Goal: Task Accomplishment & Management: Complete application form

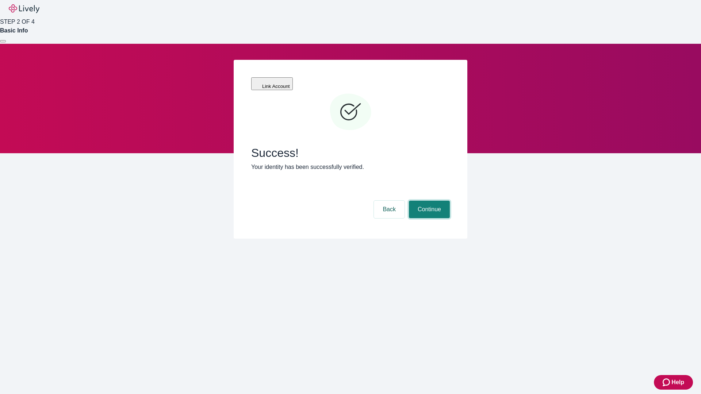
click at [428, 201] on button "Continue" at bounding box center [429, 210] width 41 height 18
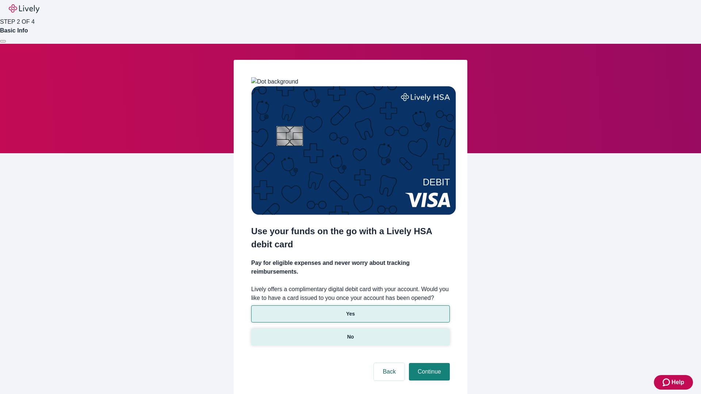
click at [350, 333] on p "No" at bounding box center [350, 337] width 7 height 8
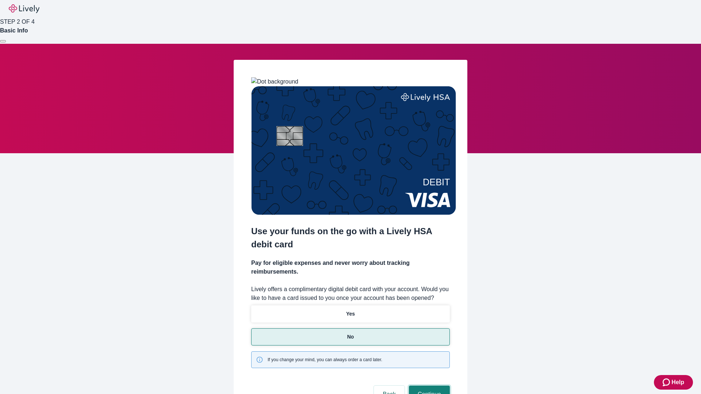
click at [428, 386] on button "Continue" at bounding box center [429, 395] width 41 height 18
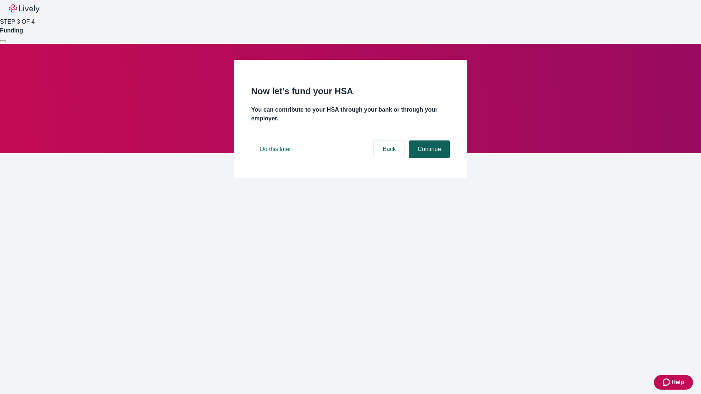
click at [428, 158] on button "Continue" at bounding box center [429, 150] width 41 height 18
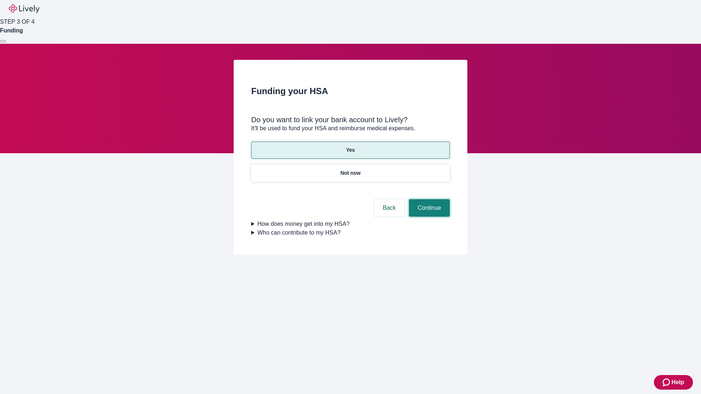
click at [428, 199] on button "Continue" at bounding box center [429, 208] width 41 height 18
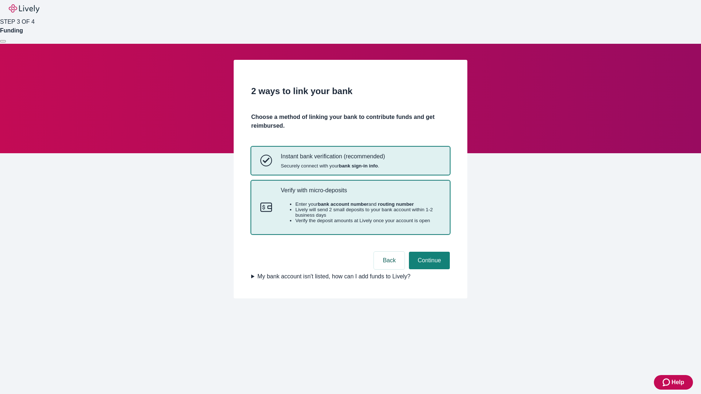
click at [360, 194] on p "Verify with micro-deposits" at bounding box center [361, 190] width 160 height 7
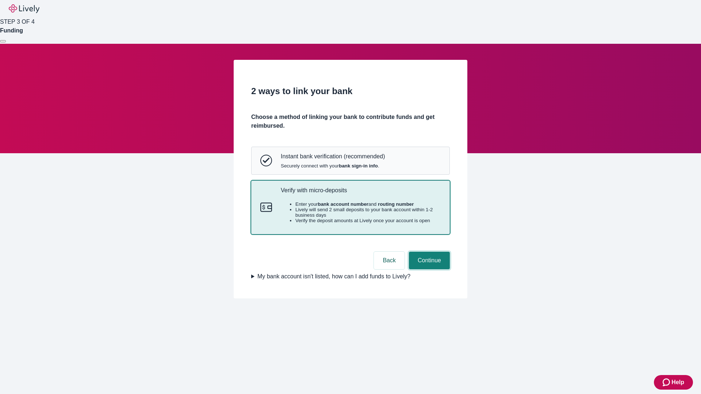
click at [428, 269] on button "Continue" at bounding box center [429, 261] width 41 height 18
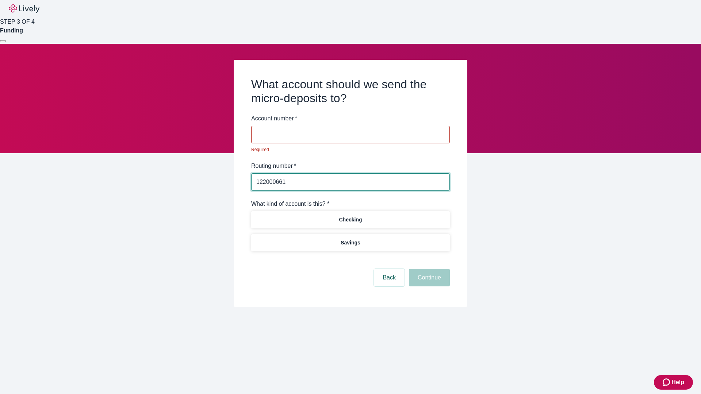
type input "122000661"
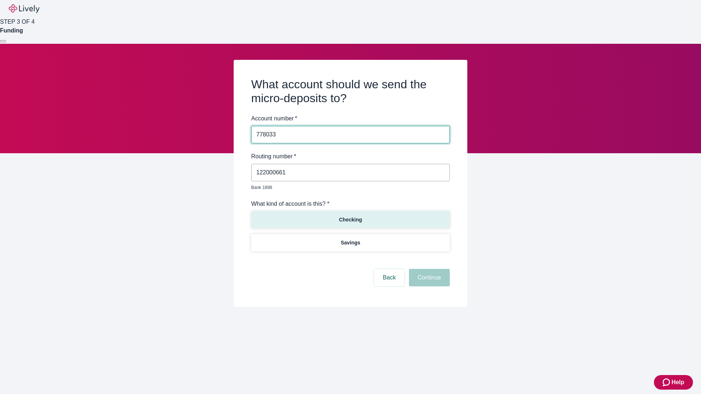
type input "778033"
click at [350, 216] on p "Checking" at bounding box center [350, 220] width 23 height 8
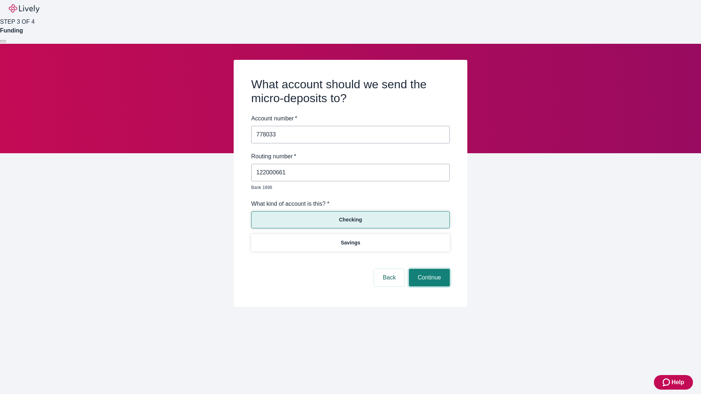
click at [428, 269] on button "Continue" at bounding box center [429, 278] width 41 height 18
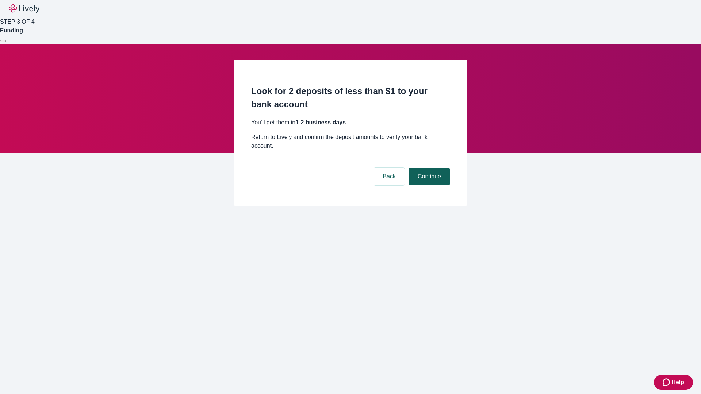
click at [428, 168] on button "Continue" at bounding box center [429, 177] width 41 height 18
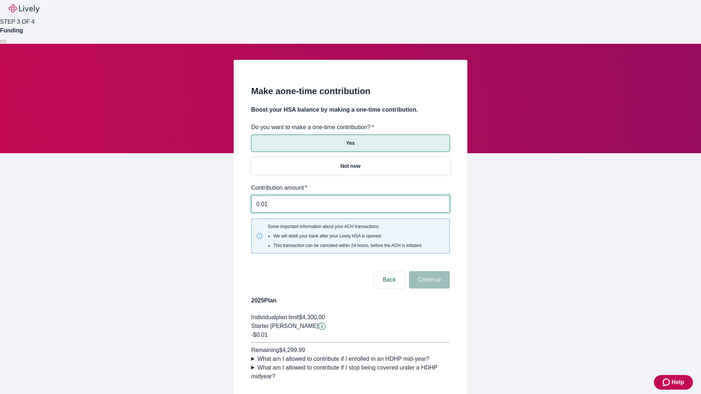
type input "0.01"
click at [428, 271] on button "Continue" at bounding box center [429, 280] width 41 height 18
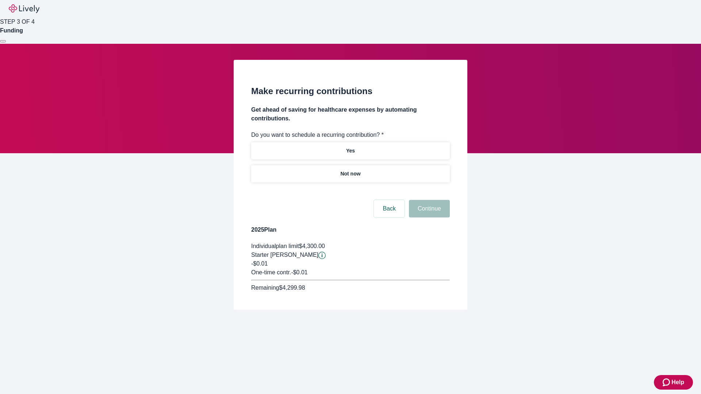
click at [350, 170] on p "Not now" at bounding box center [350, 174] width 20 height 8
click at [428, 200] on button "Continue" at bounding box center [429, 209] width 41 height 18
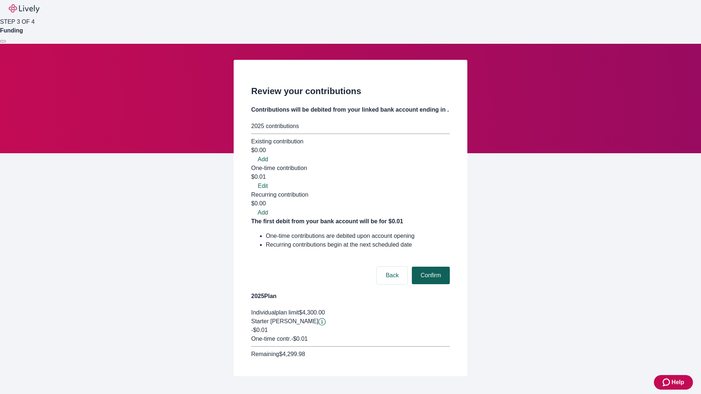
click at [430, 267] on button "Confirm" at bounding box center [431, 276] width 38 height 18
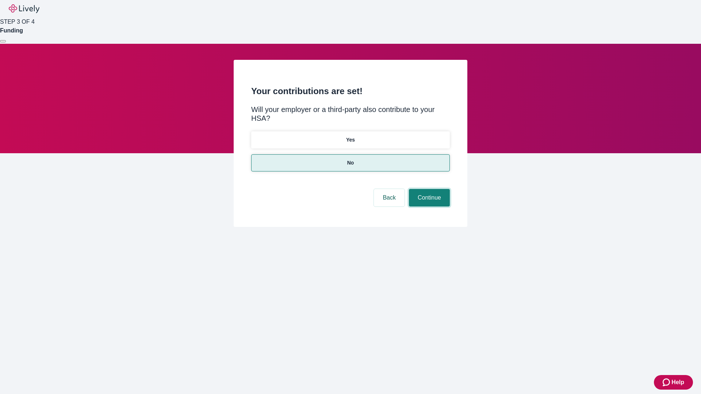
click at [428, 189] on button "Continue" at bounding box center [429, 198] width 41 height 18
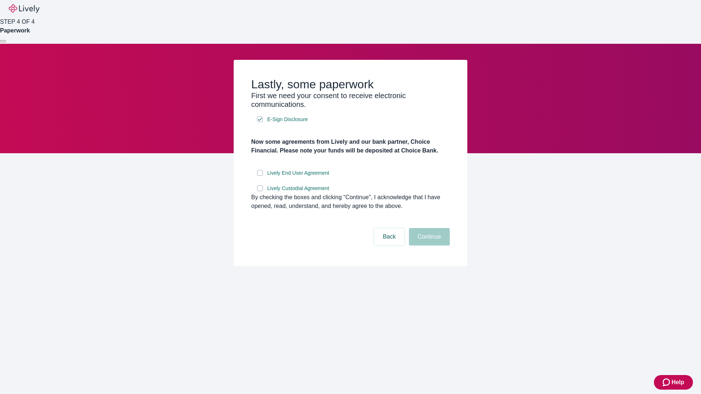
click at [260, 176] on input "Lively End User Agreement" at bounding box center [260, 173] width 6 height 6
checkbox input "true"
click at [260, 191] on input "Lively Custodial Agreement" at bounding box center [260, 188] width 6 height 6
checkbox input "true"
click at [428, 246] on button "Continue" at bounding box center [429, 237] width 41 height 18
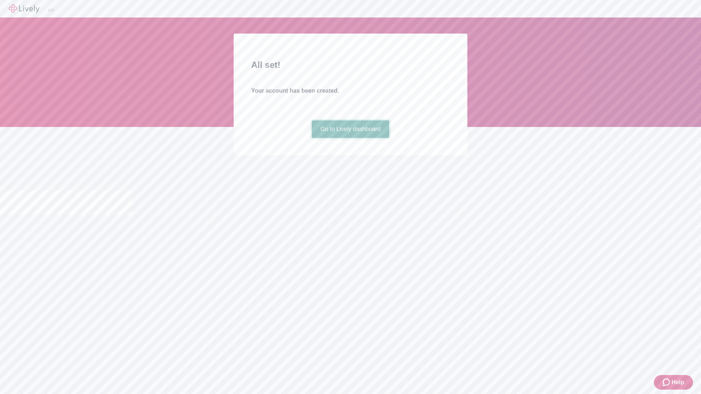
click at [350, 138] on link "Go to Lively dashboard" at bounding box center [351, 129] width 78 height 18
